Goal: Task Accomplishment & Management: Manage account settings

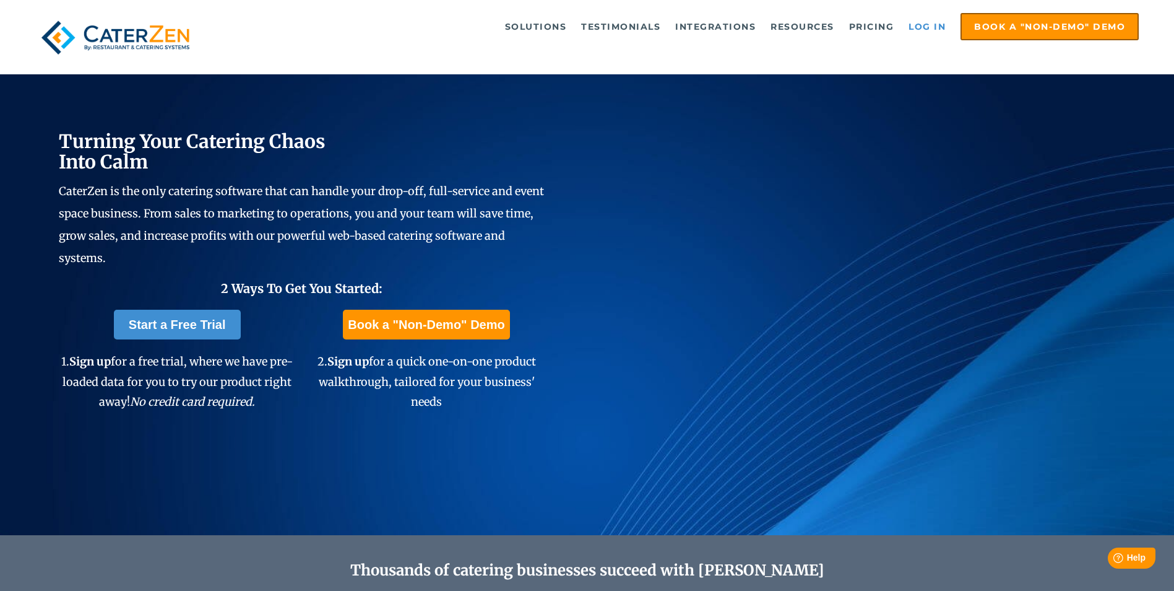
click at [914, 28] on link "Log in" at bounding box center [928, 26] width 50 height 25
click at [928, 25] on link "Log in" at bounding box center [928, 26] width 50 height 25
click at [933, 25] on link "Log in" at bounding box center [928, 26] width 50 height 25
click at [937, 27] on link "Log in" at bounding box center [928, 26] width 50 height 25
click at [932, 28] on link "Log in" at bounding box center [928, 26] width 50 height 25
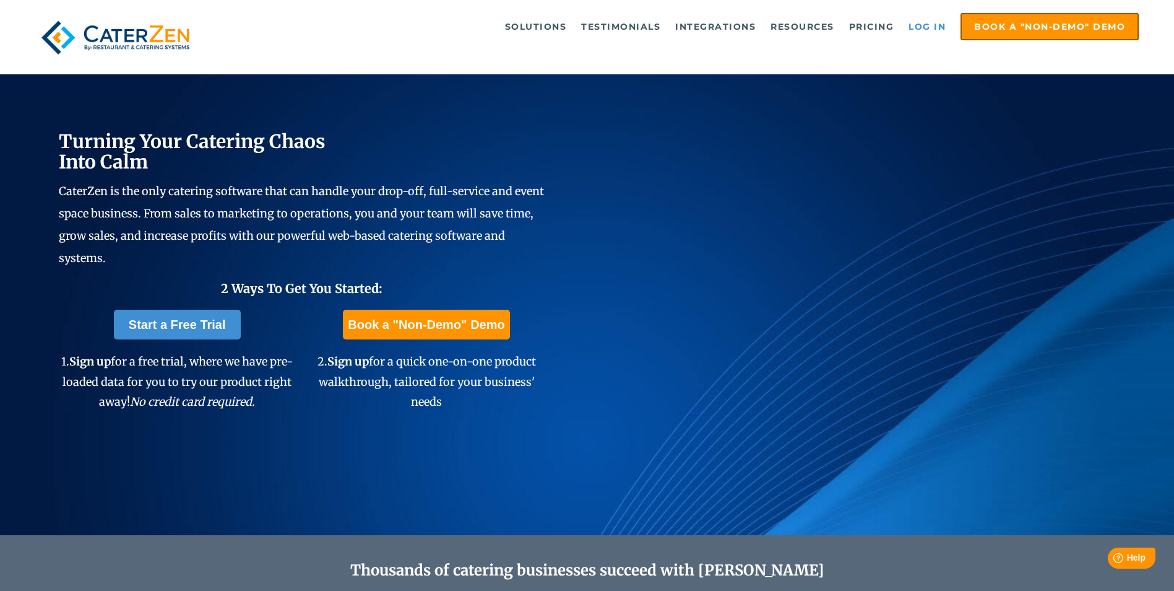
click at [914, 26] on link "Log in" at bounding box center [928, 26] width 50 height 25
click at [923, 22] on link "Log in" at bounding box center [928, 26] width 50 height 25
click at [927, 22] on link "Log in" at bounding box center [928, 26] width 50 height 25
click at [938, 31] on link "Log in" at bounding box center [928, 26] width 50 height 25
click at [922, 24] on link "Log in" at bounding box center [928, 26] width 50 height 25
